Goal: Transaction & Acquisition: Purchase product/service

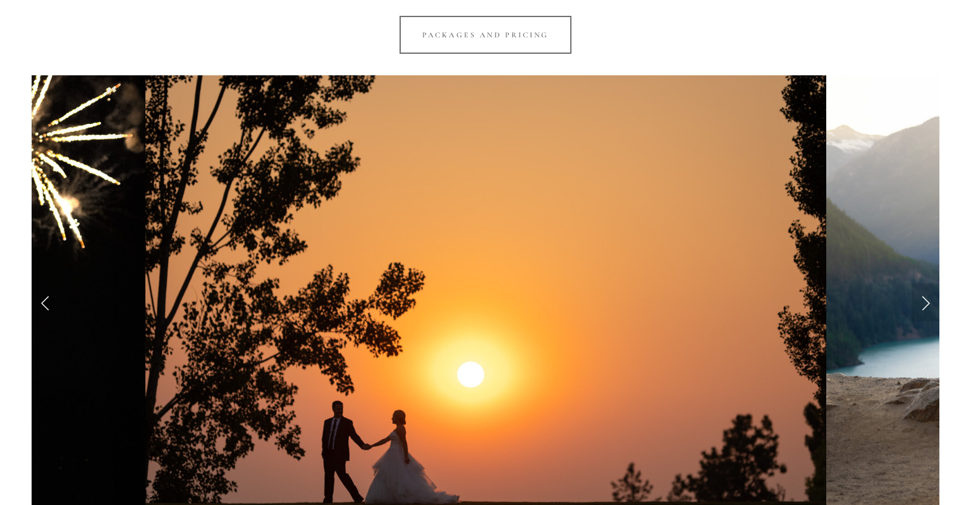
scroll to position [1080, 0]
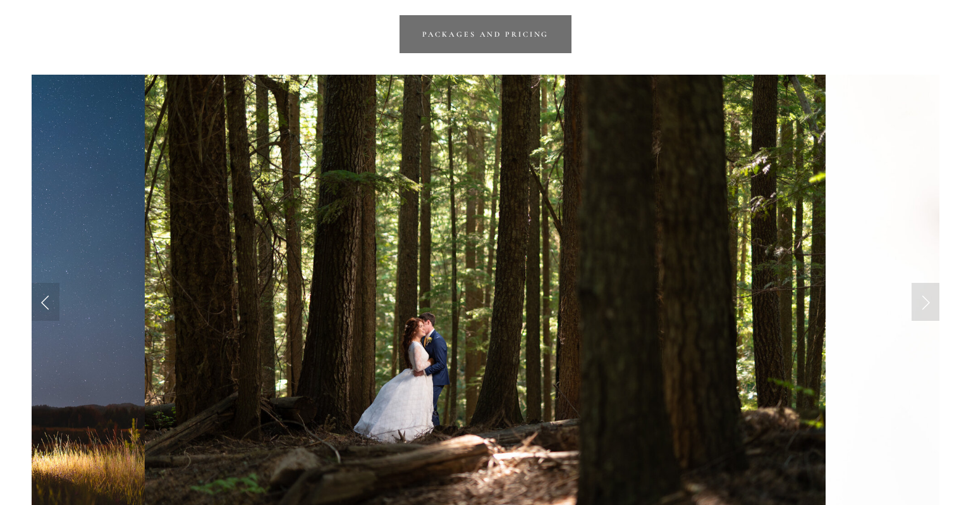
click at [484, 42] on link "Packages and Pricing" at bounding box center [486, 34] width 173 height 38
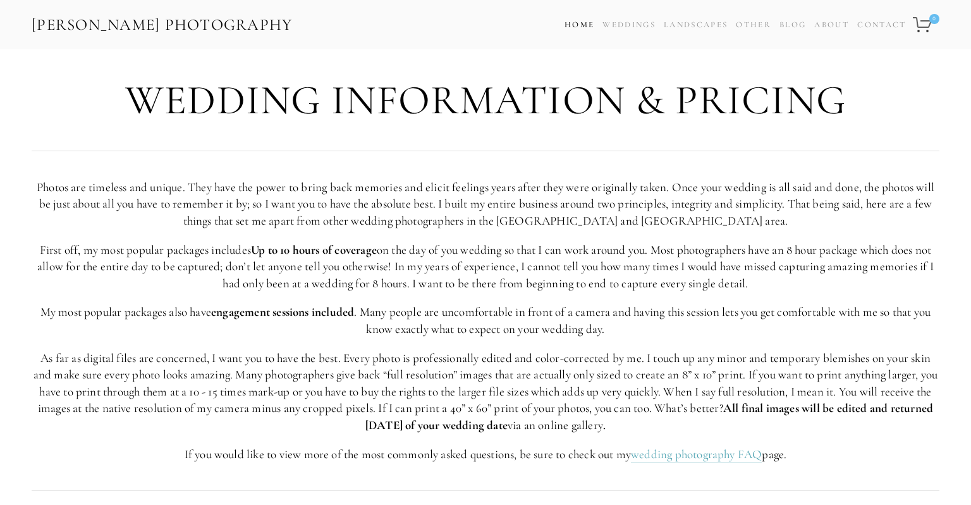
click at [581, 24] on link "Home" at bounding box center [580, 25] width 30 height 18
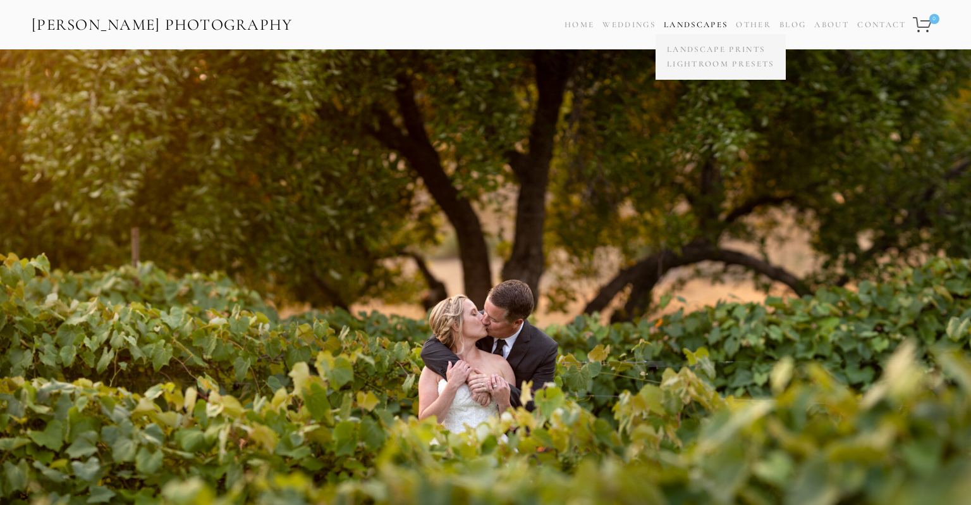
click at [706, 18] on span "Landscapes Landscape Prints Lightroom Presets" at bounding box center [696, 25] width 64 height 18
click at [694, 61] on link "Lightroom Presets" at bounding box center [721, 64] width 114 height 15
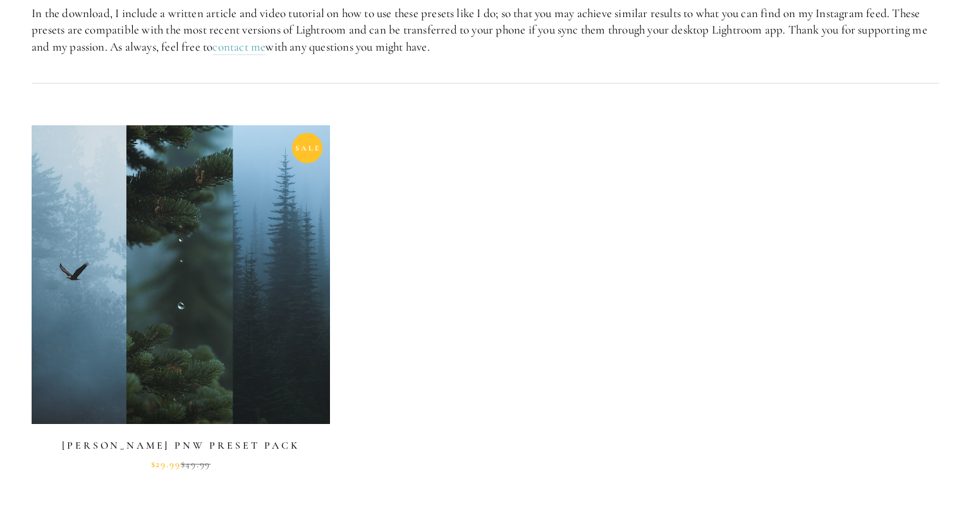
scroll to position [502, 0]
